Goal: Task Accomplishment & Management: Use online tool/utility

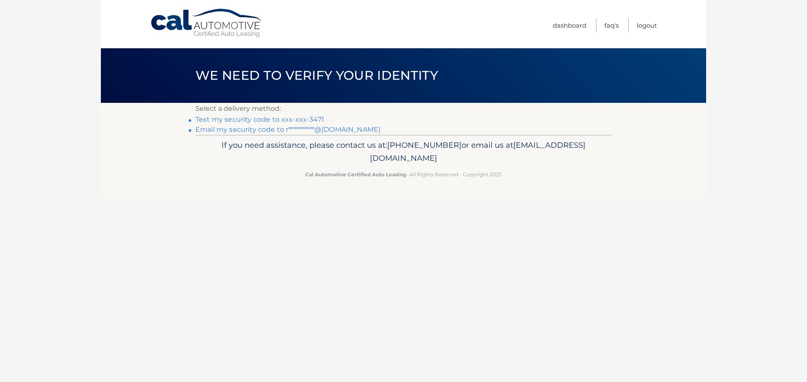
click at [260, 120] on link "Text my security code to xxx-xxx-3471" at bounding box center [259, 120] width 129 height 8
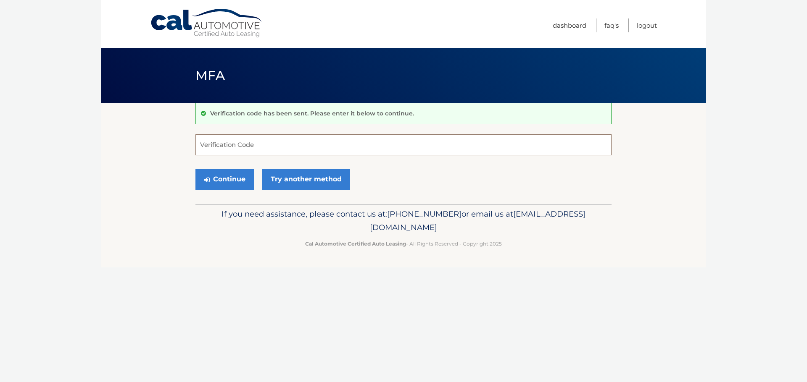
click at [271, 145] on input "Verification Code" at bounding box center [403, 144] width 416 height 21
type input "814977"
drag, startPoint x: 225, startPoint y: 178, endPoint x: 229, endPoint y: 177, distance: 4.2
click at [225, 178] on button "Continue" at bounding box center [224, 179] width 58 height 21
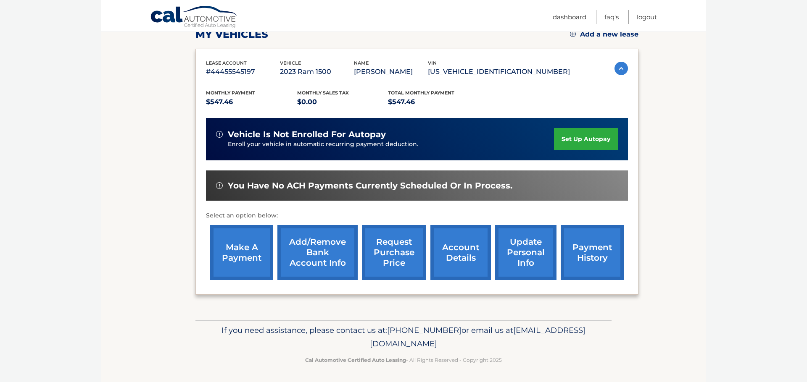
scroll to position [125, 0]
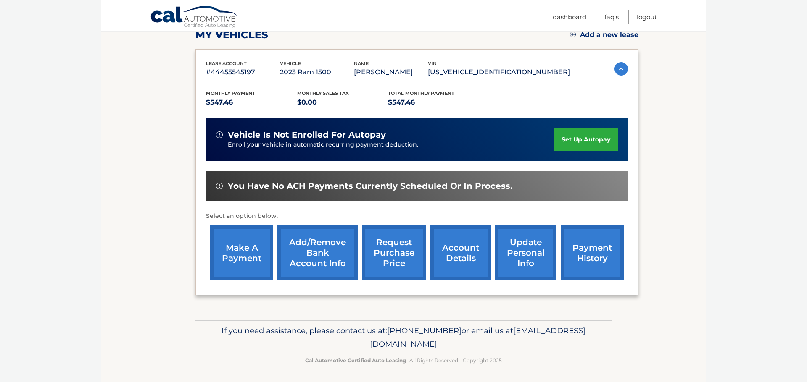
click at [383, 256] on link "request purchase price" at bounding box center [394, 253] width 64 height 55
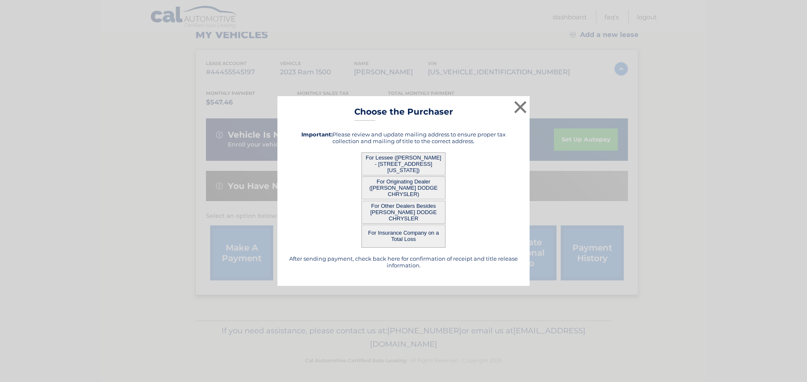
click at [391, 163] on button "For Lessee (RALFY RAMOS - 4 HEATHER HILLS RD, , WASHINGTON, nj 07882)" at bounding box center [403, 163] width 84 height 23
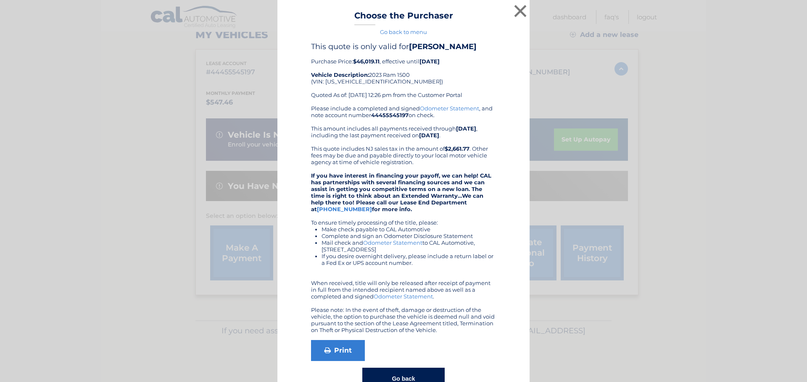
click at [401, 210] on div "Please include a completed and signed Odometer Statement , and note account num…" at bounding box center [403, 219] width 185 height 229
click at [521, 10] on button "×" at bounding box center [520, 11] width 17 height 17
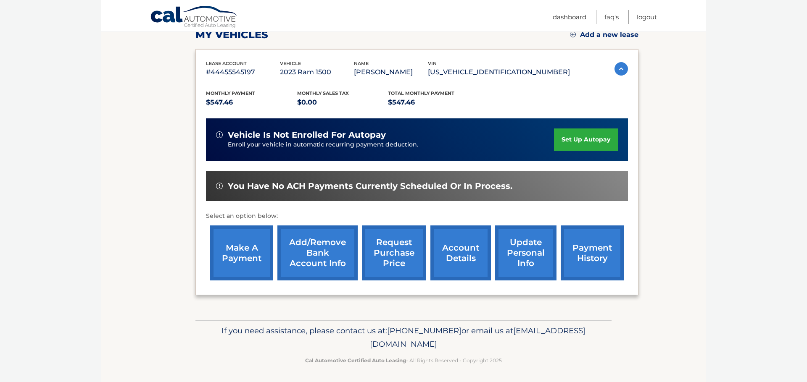
click at [396, 250] on link "request purchase price" at bounding box center [394, 253] width 64 height 55
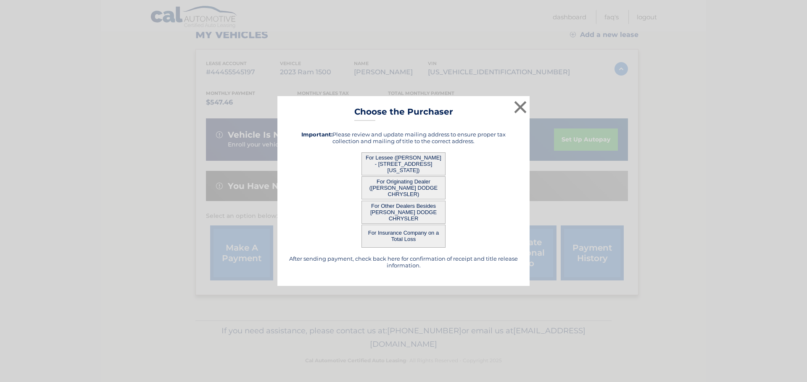
click at [388, 210] on button "For Other Dealers Besides JOHNSON DODGE CHRYSLER" at bounding box center [403, 212] width 84 height 23
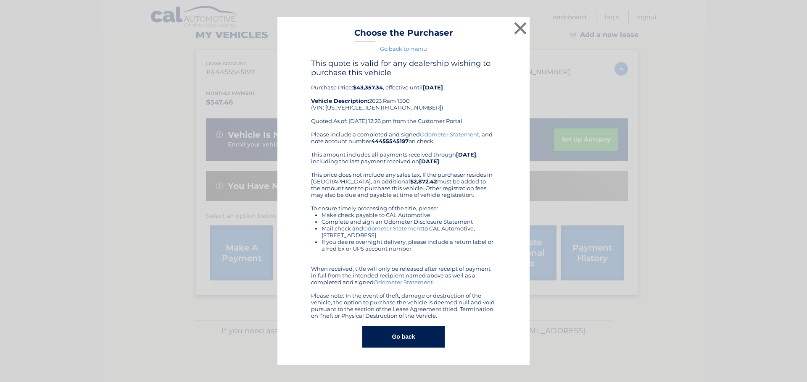
click at [399, 212] on li "Make check payable to CAL Automotive" at bounding box center [408, 215] width 174 height 7
